Goal: Obtain resource: Download file/media

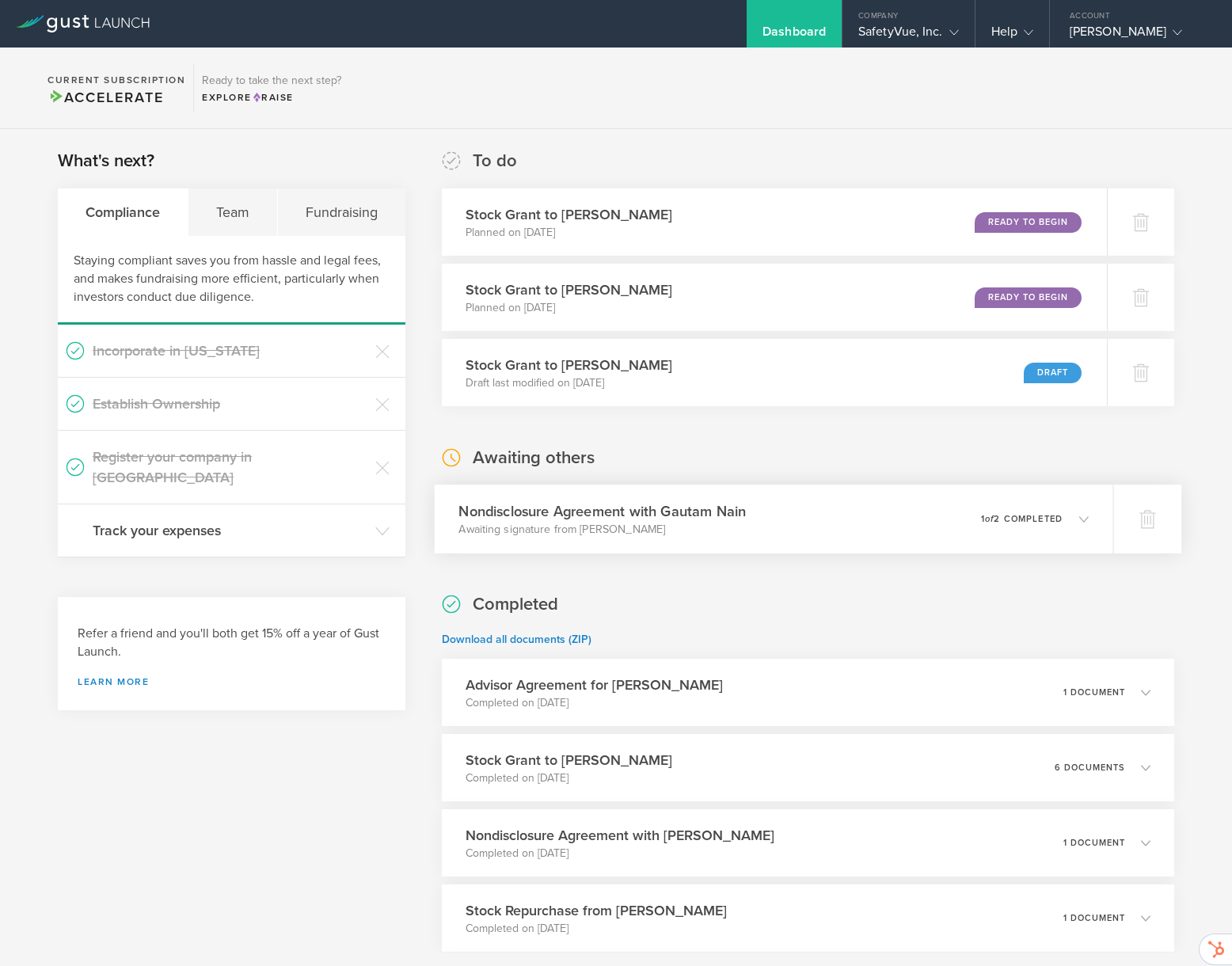
click at [735, 521] on h3 "Nondisclosure Agreement with Gautam Nain" at bounding box center [603, 511] width 287 height 21
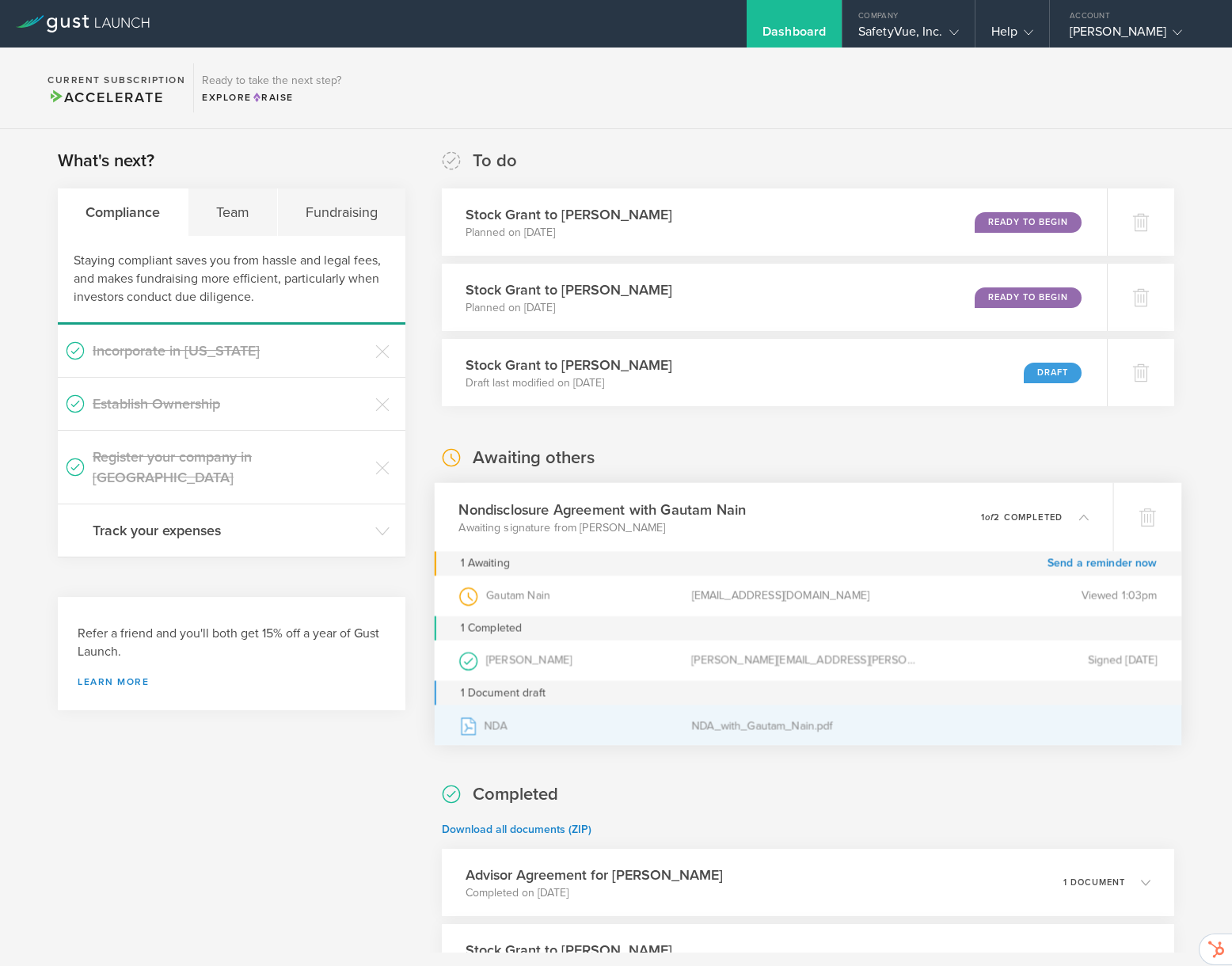
click at [486, 729] on div "NDA" at bounding box center [576, 725] width 233 height 39
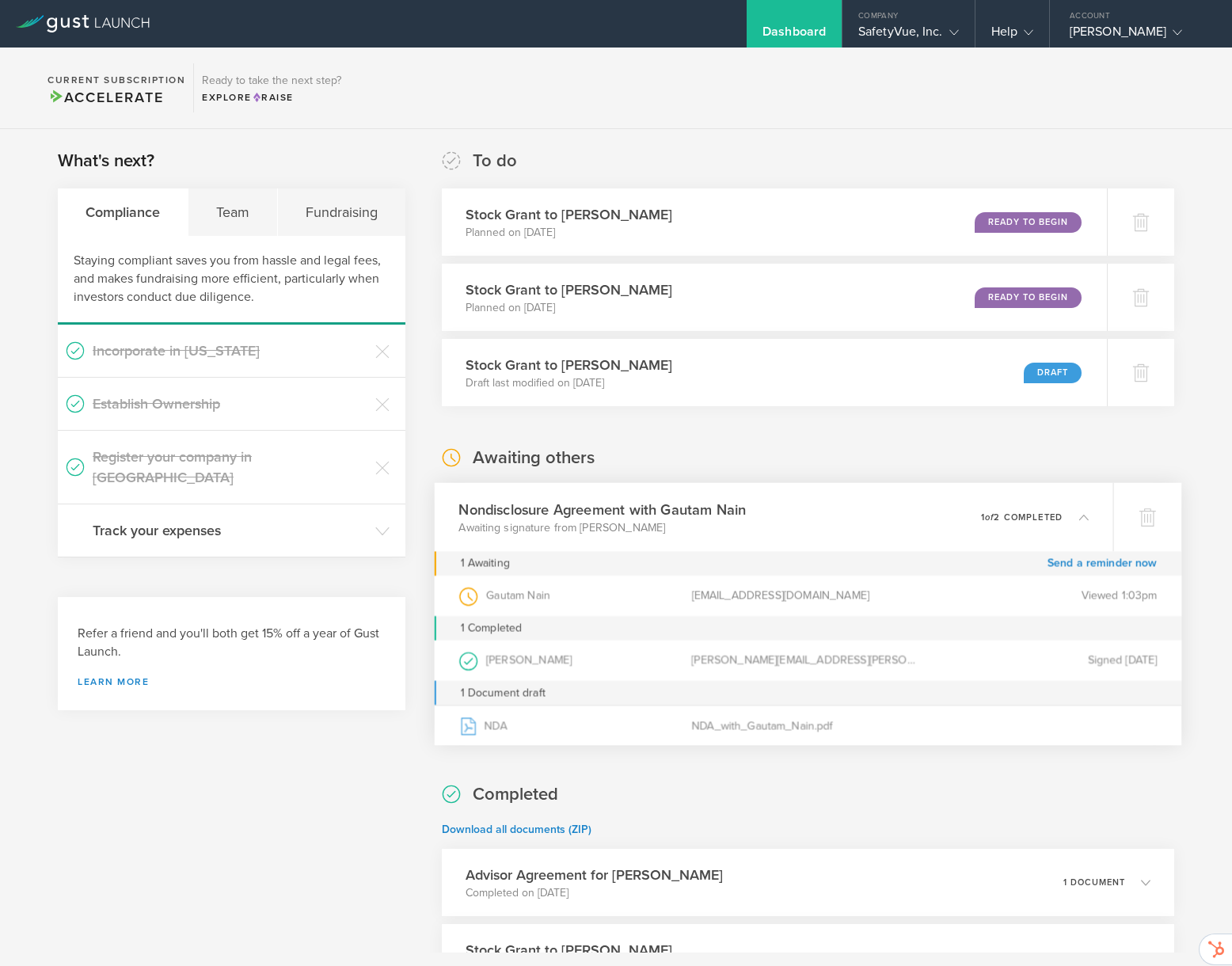
drag, startPoint x: 603, startPoint y: 463, endPoint x: 600, endPoint y: 451, distance: 12.4
click at [600, 451] on div "Awaiting others Nondisclosure Agreement with Gautam Nain Awaiting signature fro…" at bounding box center [808, 594] width 732 height 297
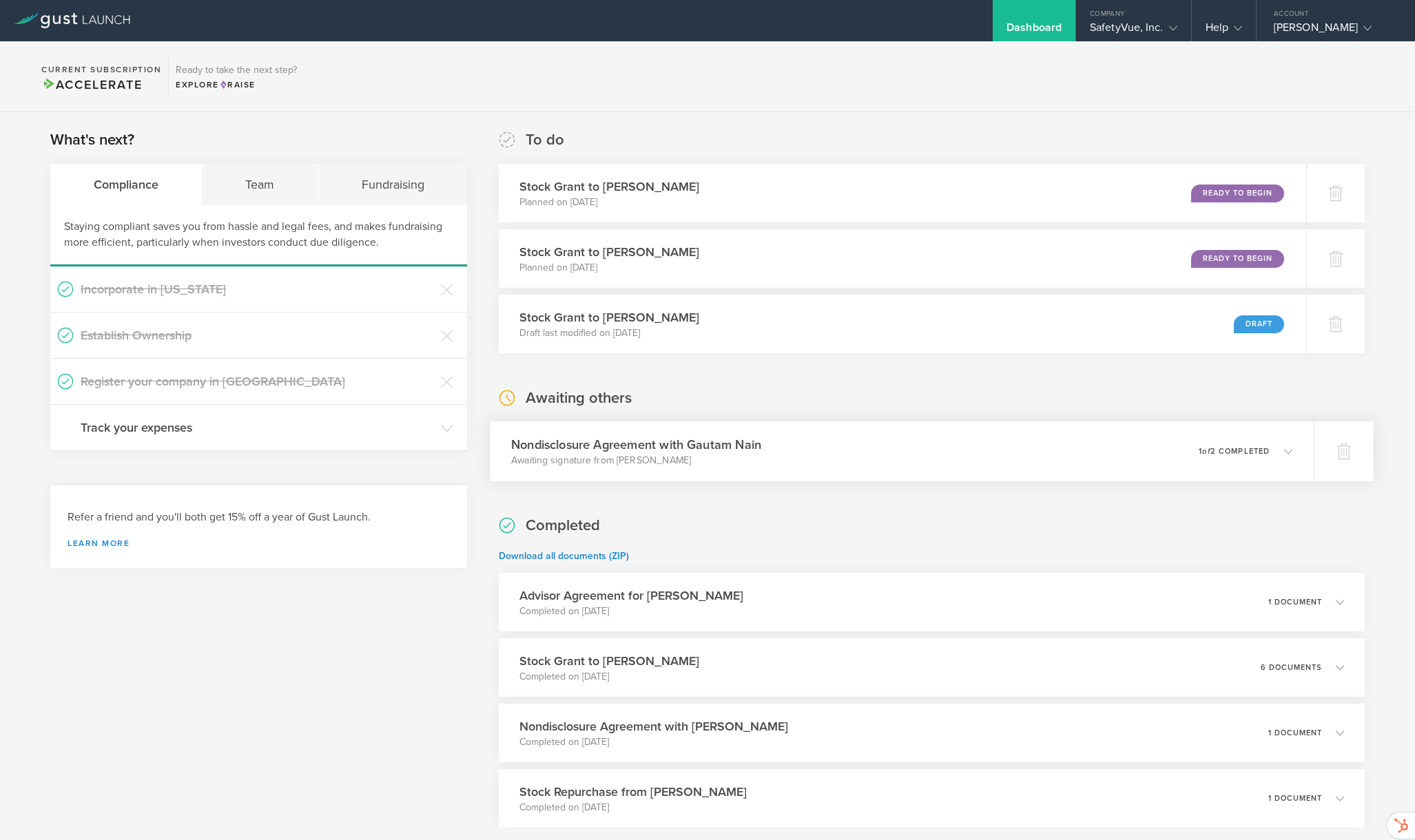
click at [835, 460] on div "Nondisclosure Agreement with Gautam Nain Awaiting signature from [PERSON_NAME] …" at bounding box center [902, 451] width 824 height 60
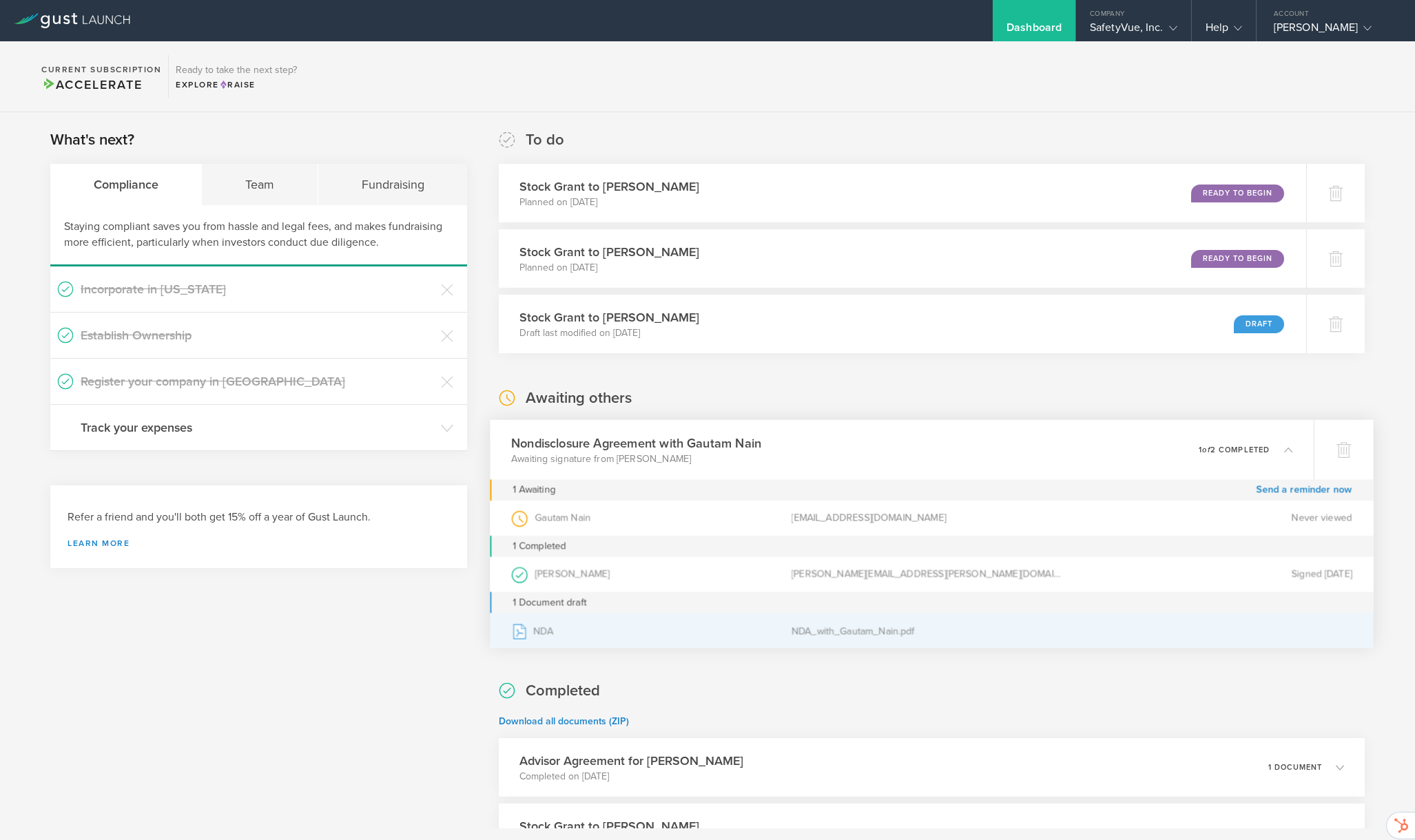
click at [529, 636] on div "NDA" at bounding box center [651, 630] width 280 height 34
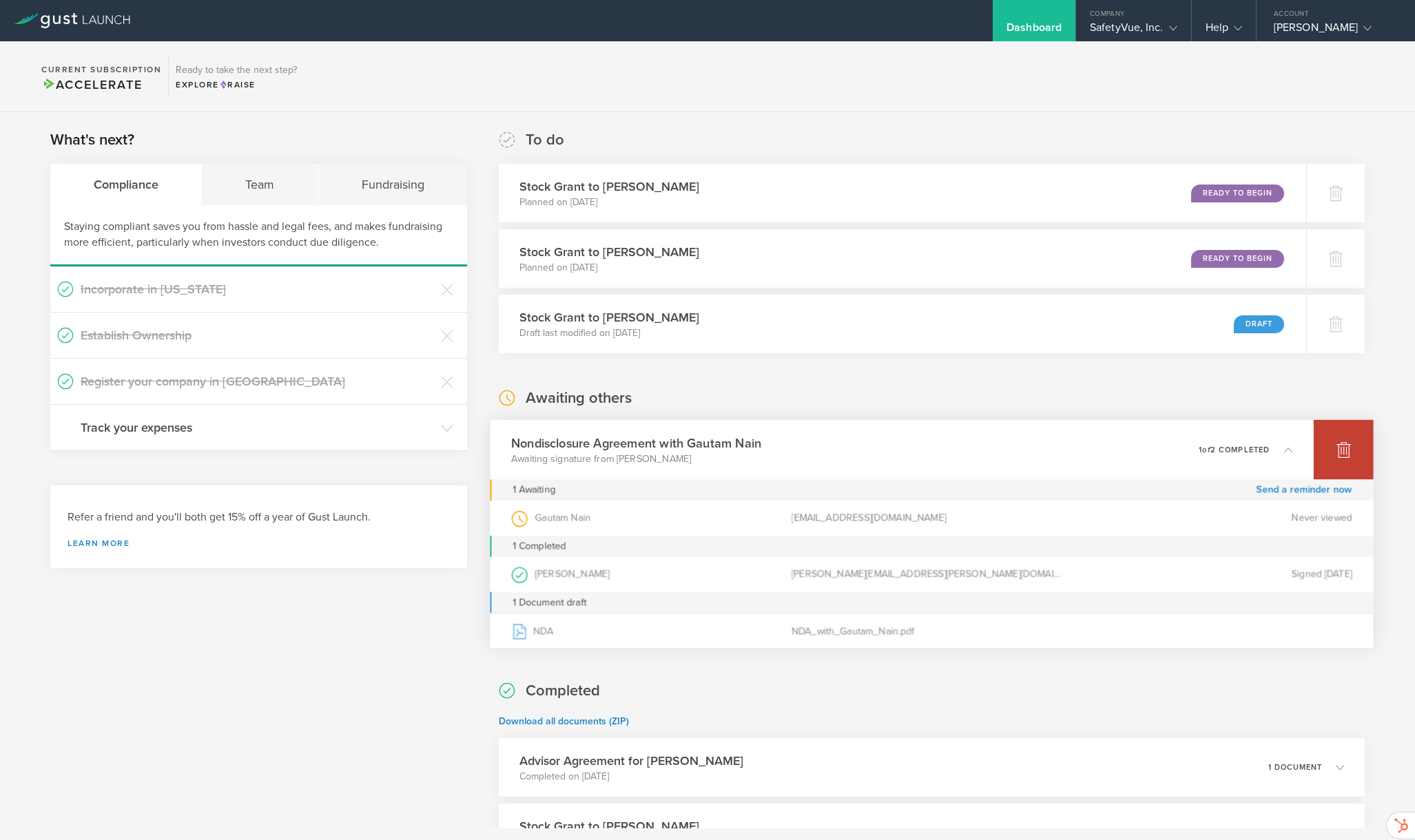
click at [1321, 456] on div at bounding box center [1344, 451] width 60 height 60
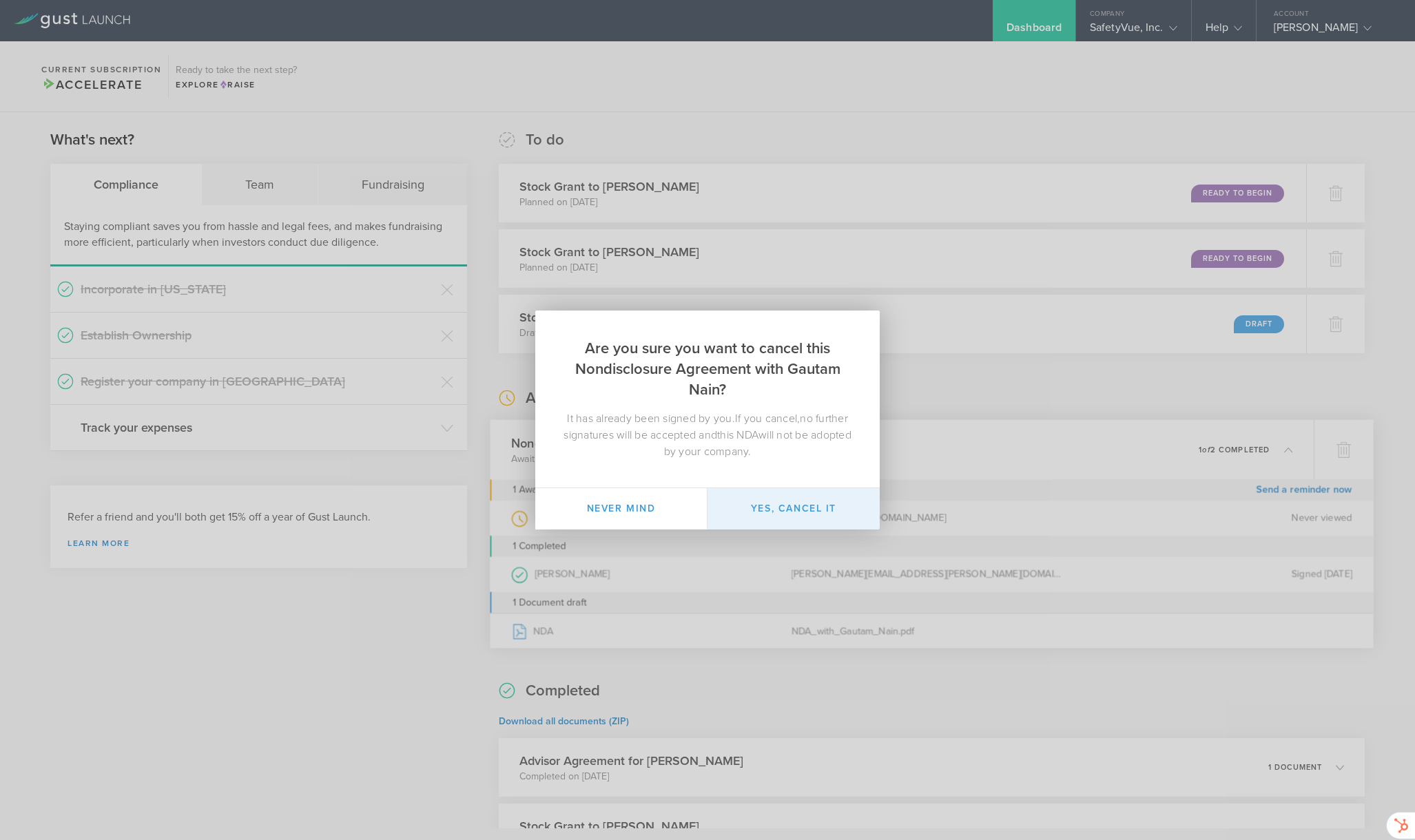
click at [733, 506] on button "Yes, cancel it" at bounding box center [794, 508] width 172 height 41
